Goal: Book appointment/travel/reservation

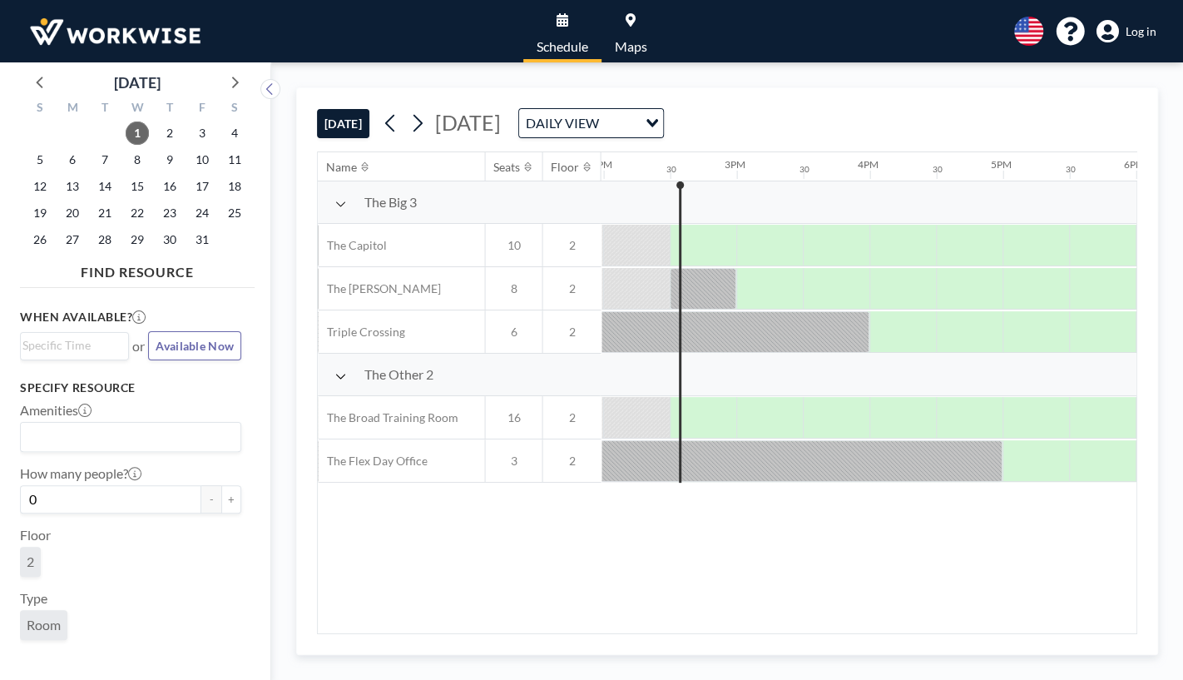
scroll to position [0, 1864]
click at [1131, 34] on span "Log in" at bounding box center [1141, 31] width 31 height 15
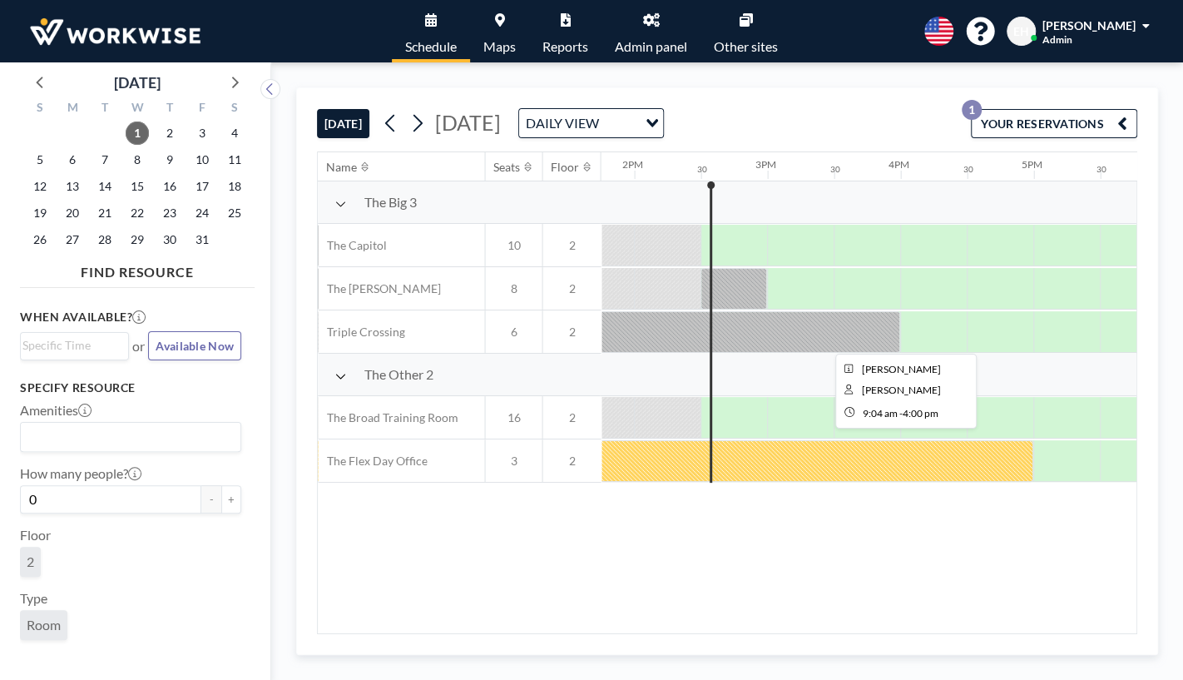
scroll to position [0, 1864]
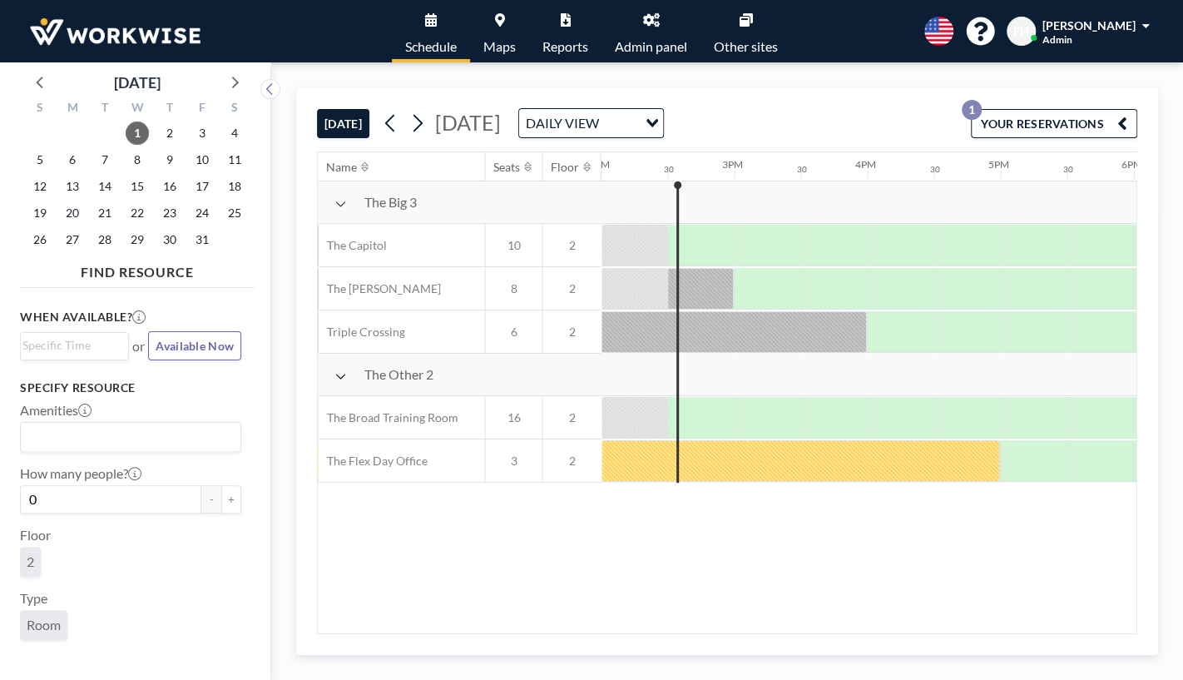
click at [1073, 35] on span "Admin" at bounding box center [1058, 39] width 30 height 12
click at [658, 22] on icon at bounding box center [651, 19] width 17 height 13
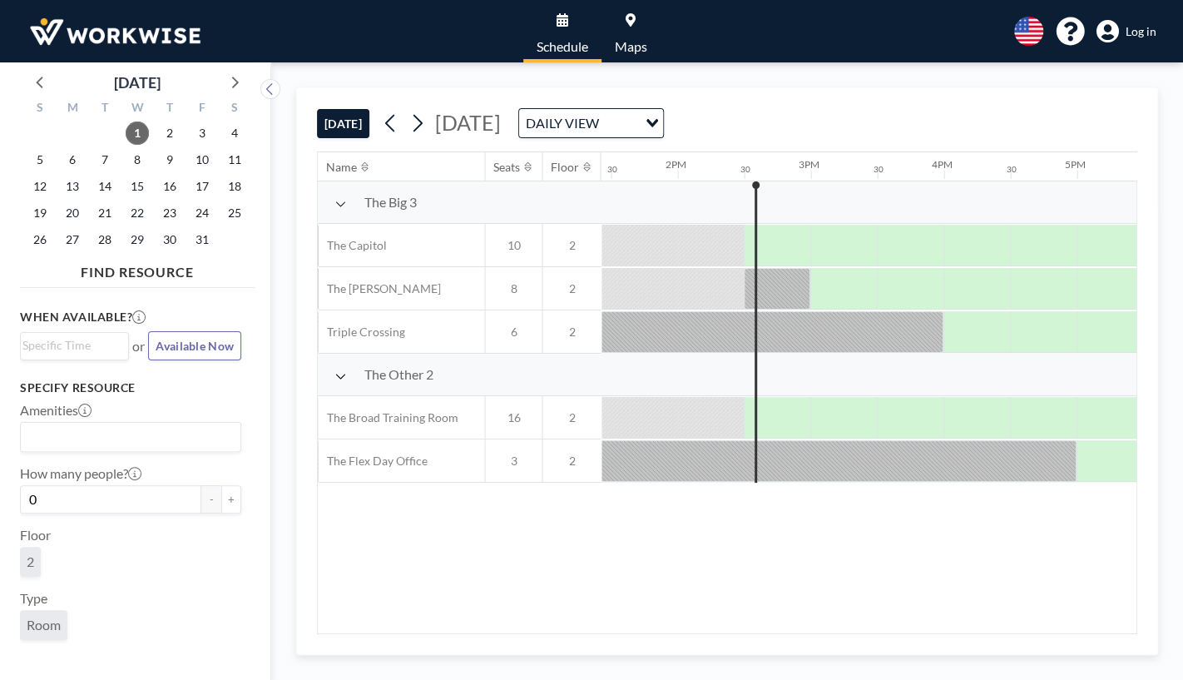
scroll to position [0, 1864]
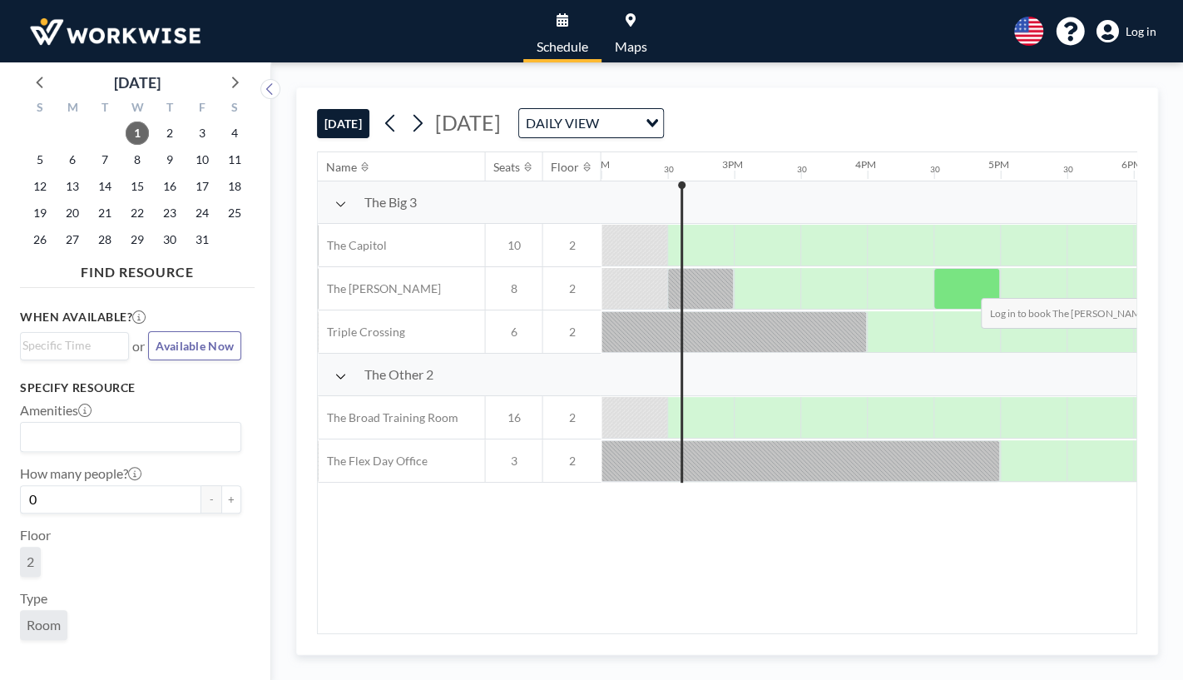
drag, startPoint x: 899, startPoint y: 284, endPoint x: 968, endPoint y: 285, distance: 69.1
click at [968, 285] on div at bounding box center [967, 289] width 67 height 42
click at [967, 285] on div at bounding box center [967, 289] width 67 height 42
click at [892, 289] on div at bounding box center [335, 288] width 3196 height 43
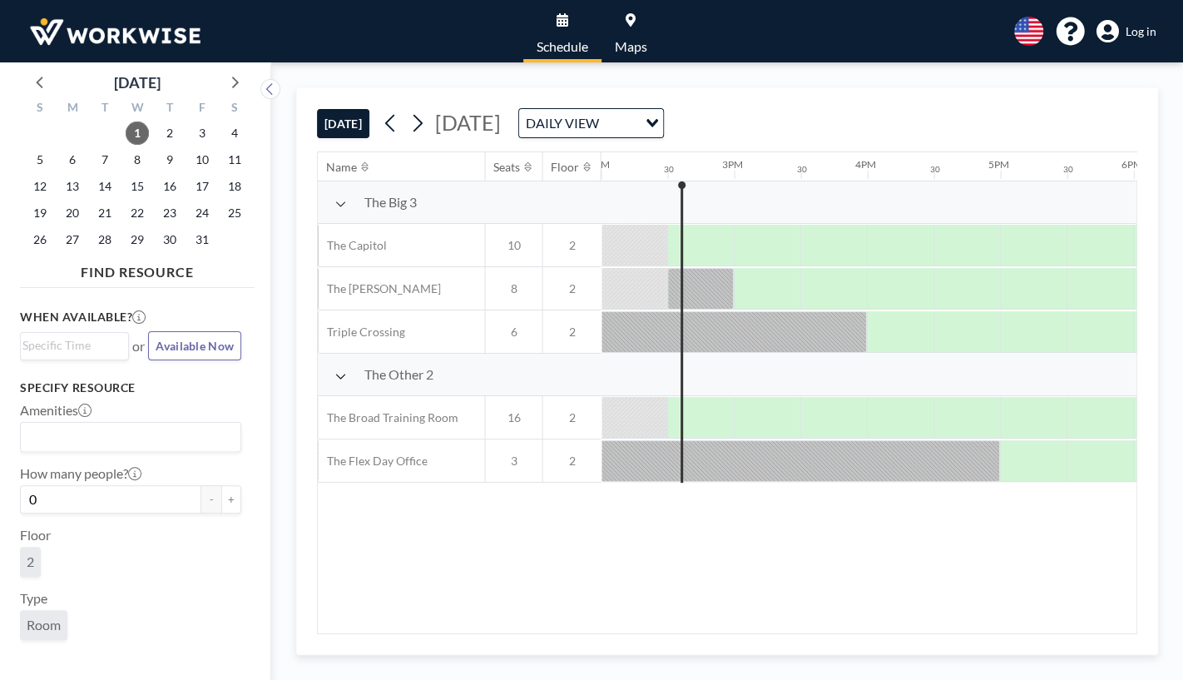
click at [1133, 33] on span "Log in" at bounding box center [1141, 31] width 31 height 15
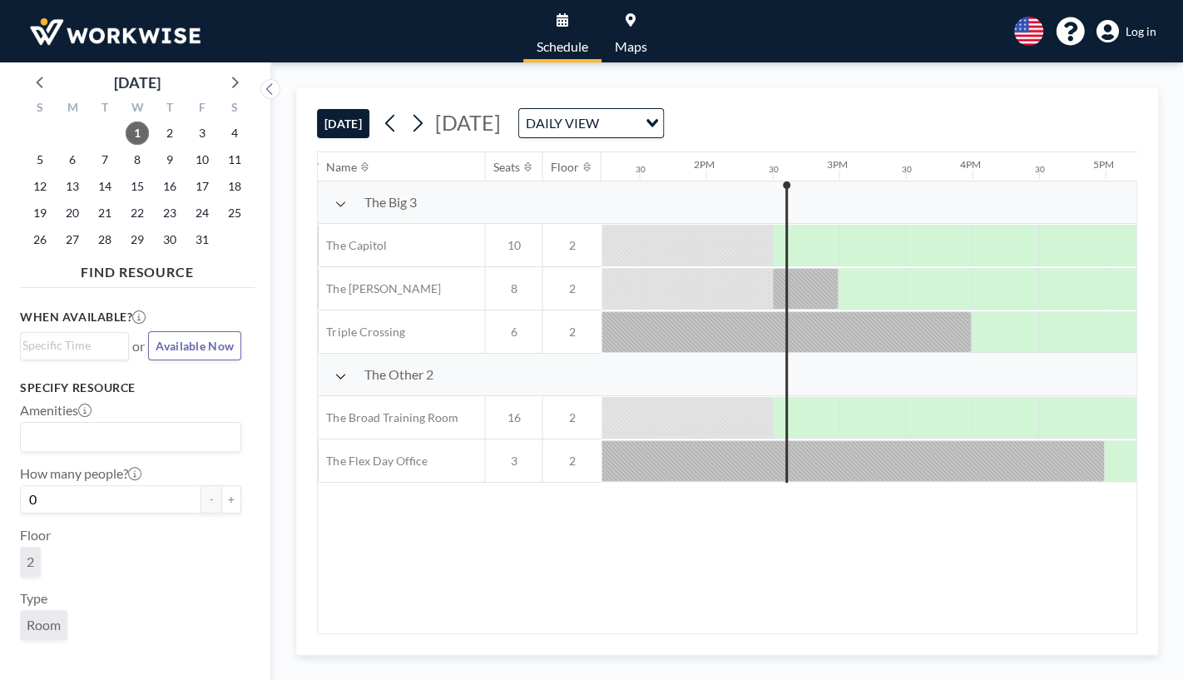
scroll to position [0, 1864]
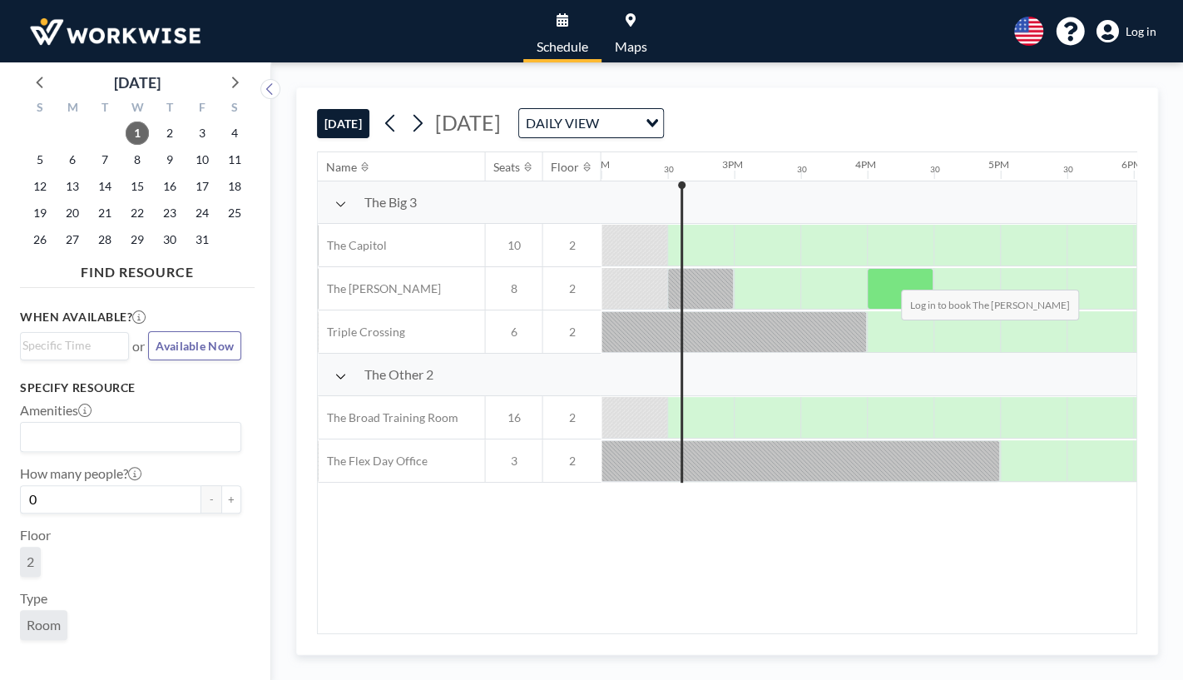
click at [888, 276] on div at bounding box center [900, 289] width 67 height 42
click at [1133, 28] on span "Log in" at bounding box center [1141, 31] width 31 height 15
